Goal: Feedback & Contribution: Contribute content

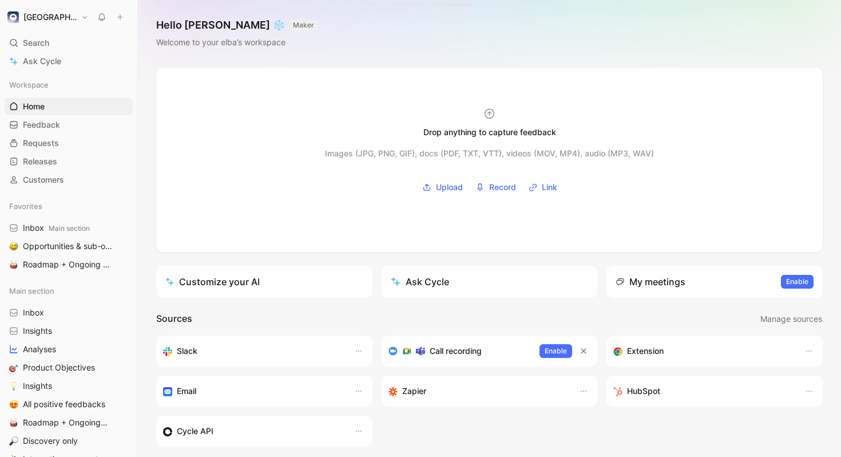
click at [118, 24] on button at bounding box center [120, 17] width 16 height 16
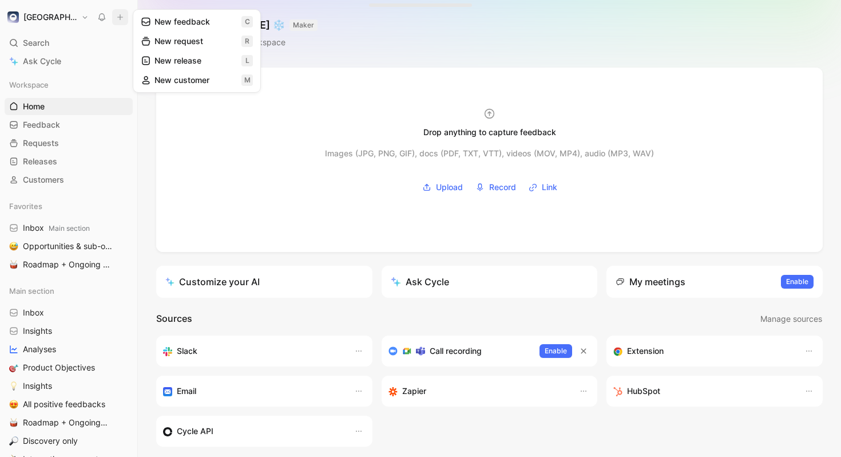
click at [176, 29] on button "New feedback c" at bounding box center [197, 21] width 122 height 19
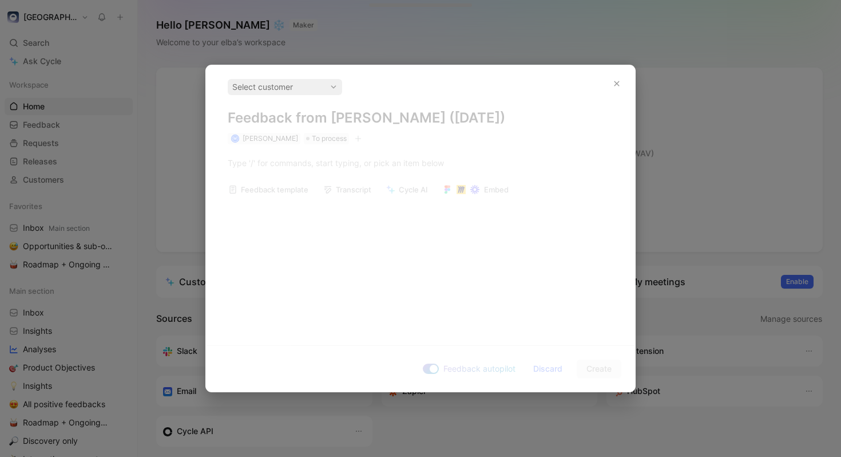
click at [434, 160] on div "Select customer Feedback from [PERSON_NAME] ([DATE]) M [PERSON_NAME] To process…" at bounding box center [420, 200] width 429 height 271
click at [358, 164] on div "Select customer Feedback from [PERSON_NAME] ([DATE]) M [PERSON_NAME] To process…" at bounding box center [420, 200] width 429 height 271
click at [325, 91] on div "Select customer" at bounding box center [284, 87] width 105 height 14
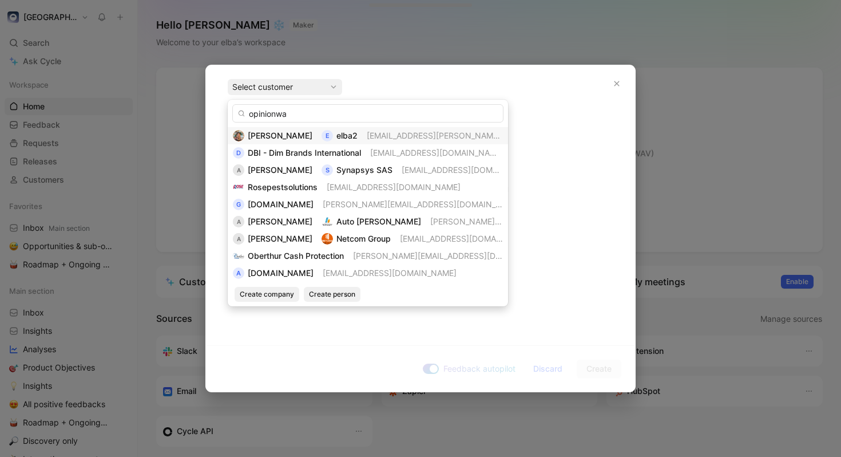
type input "opinionway"
type input "way"
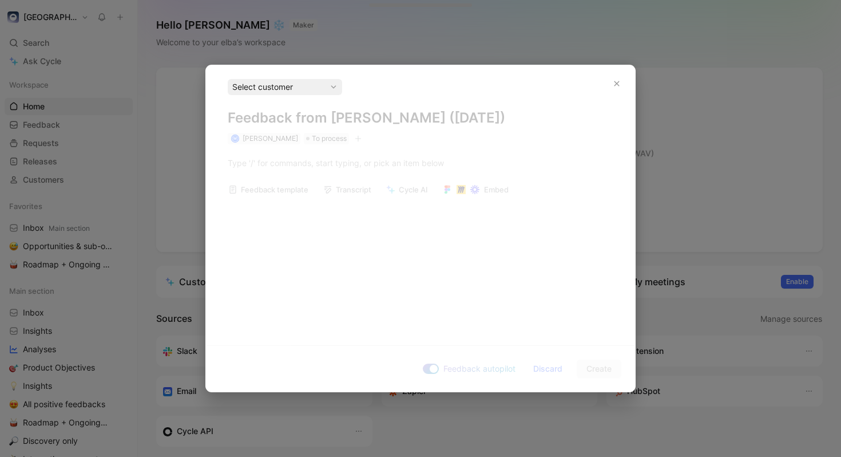
click at [333, 84] on icon at bounding box center [334, 87] width 8 height 8
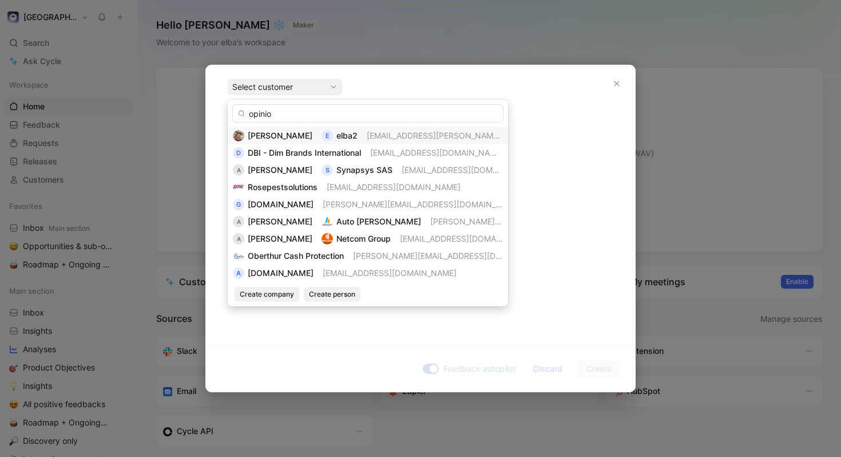
type input "opinion"
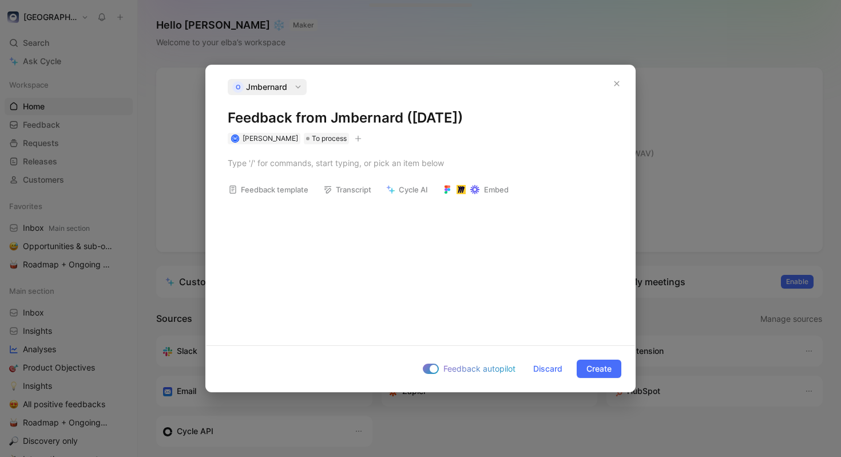
click at [282, 81] on span "Jmbernard" at bounding box center [266, 87] width 41 height 14
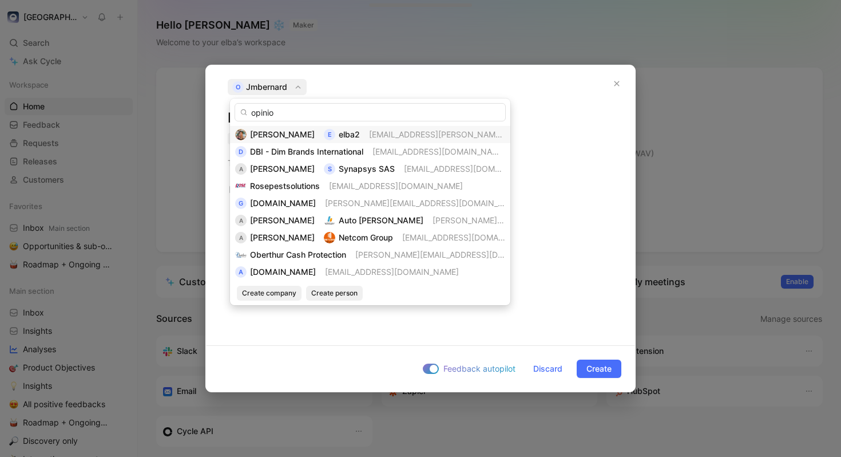
type input "opinion"
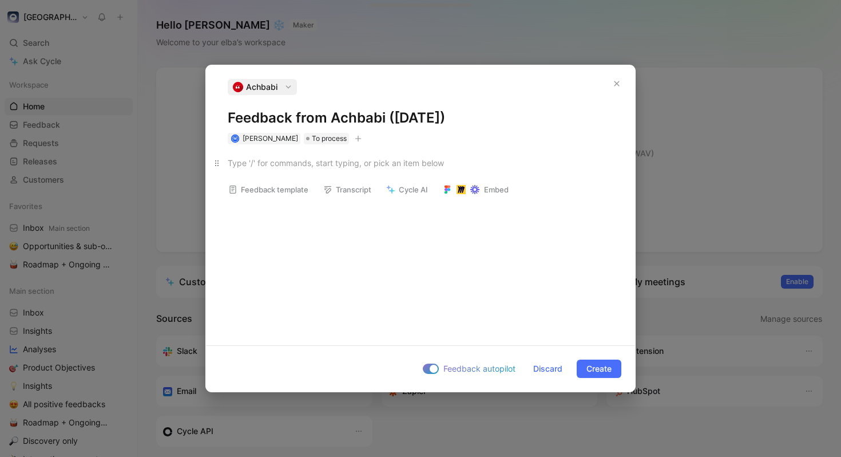
click at [295, 169] on p at bounding box center [420, 162] width 429 height 19
